Goal: Check status

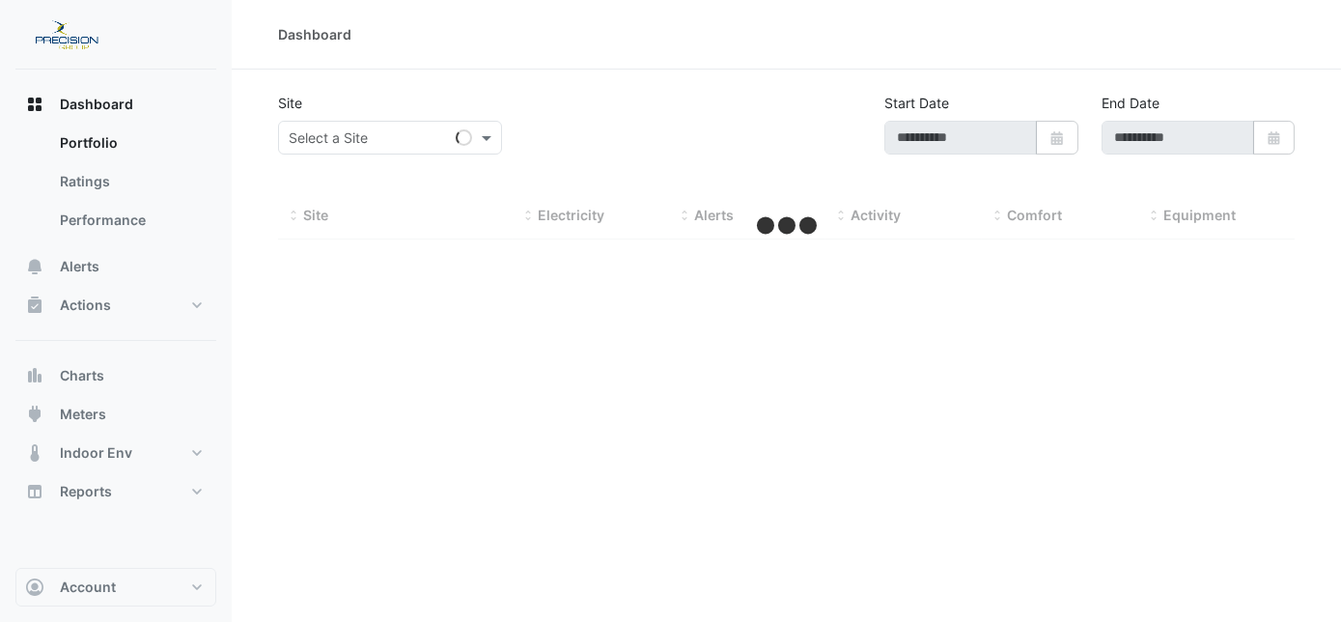
type input "**********"
select select "***"
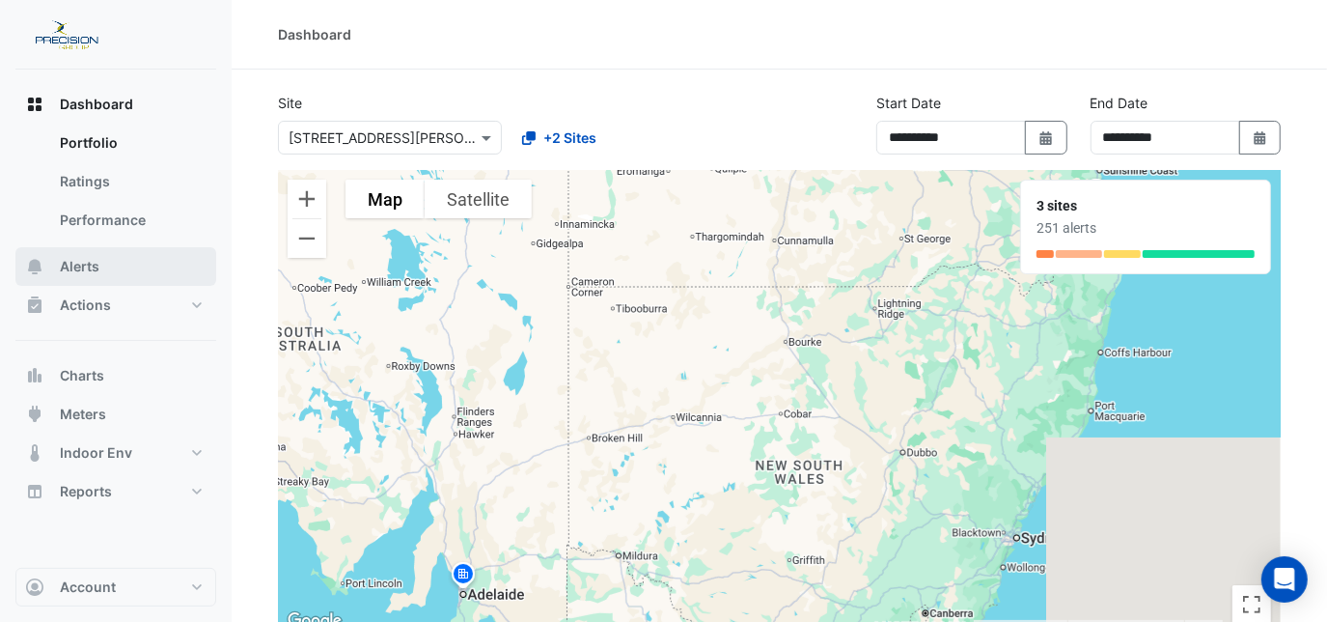
click at [148, 268] on button "Alerts" at bounding box center [115, 266] width 201 height 39
